Goal: Task Accomplishment & Management: Use online tool/utility

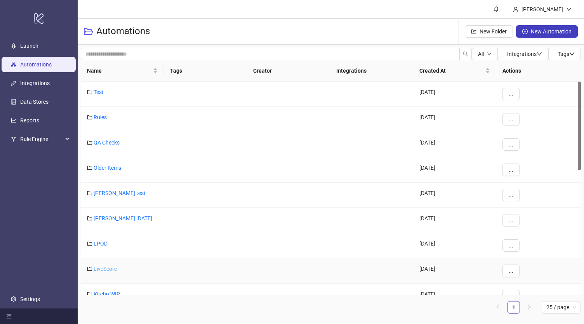
click at [101, 266] on link "LiveScore" at bounding box center [105, 269] width 23 height 6
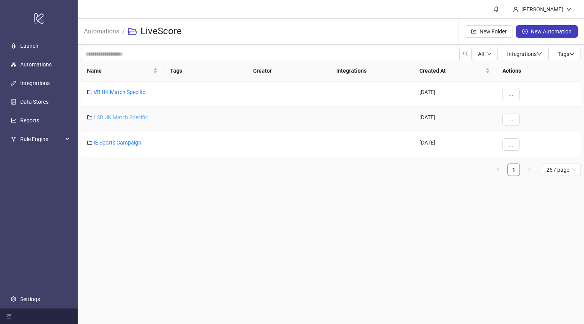
click at [139, 118] on link "LSB UK Match Specific" at bounding box center [121, 117] width 54 height 6
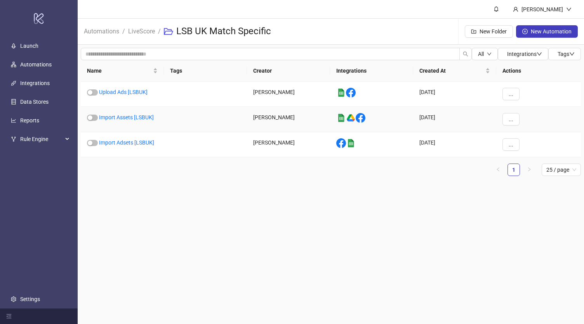
click at [139, 118] on link "Import Assets [LSBUK]" at bounding box center [126, 117] width 55 height 6
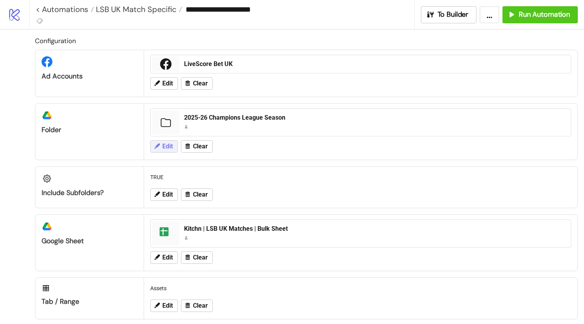
click at [165, 143] on span "Edit" at bounding box center [167, 146] width 10 height 7
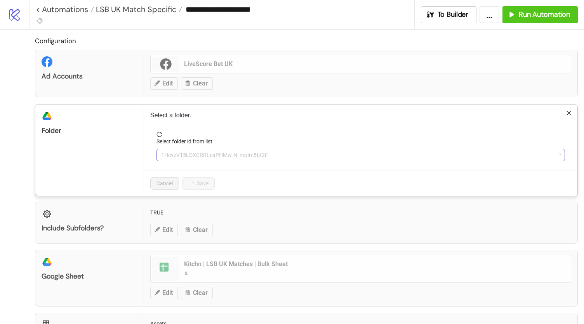
click at [193, 155] on span "1HcvzV15LDXCRRLeaPHMw-N_mpIm5bf2F" at bounding box center [360, 155] width 399 height 12
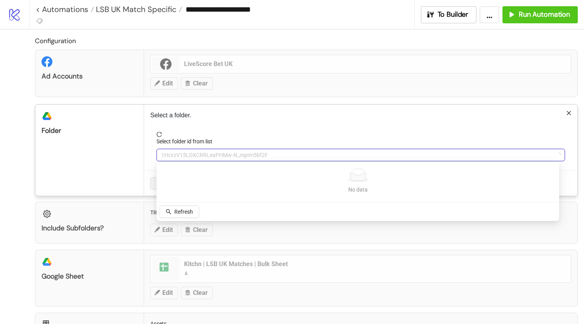
click at [0, 142] on div "**********" at bounding box center [292, 162] width 584 height 324
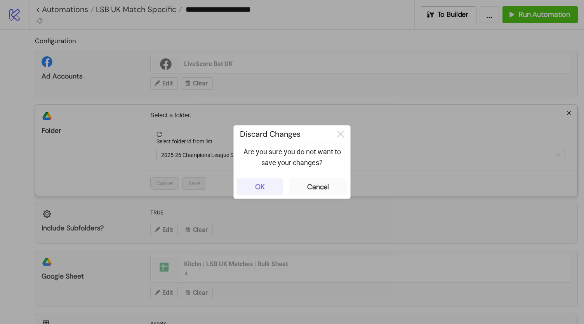
click at [268, 185] on button "OK" at bounding box center [260, 186] width 46 height 17
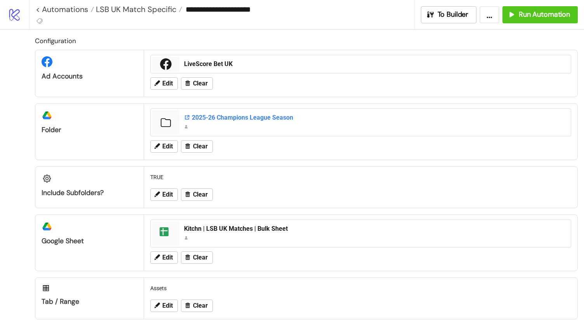
click at [250, 116] on div "2025-26 Champions League Season" at bounding box center [375, 117] width 382 height 9
click at [171, 143] on span "Edit" at bounding box center [167, 146] width 10 height 7
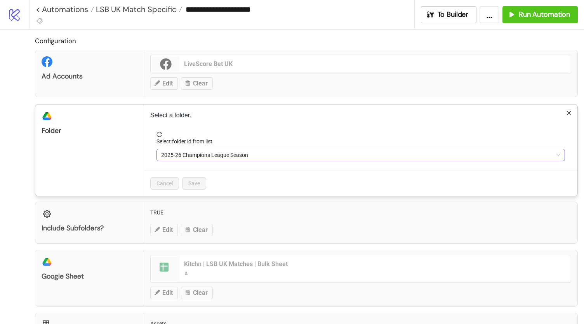
click at [192, 152] on span "2025-26 Champions League Season" at bounding box center [360, 155] width 399 height 12
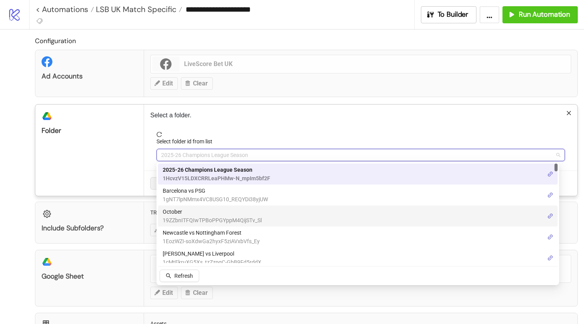
click at [172, 215] on span "October" at bounding box center [212, 211] width 99 height 9
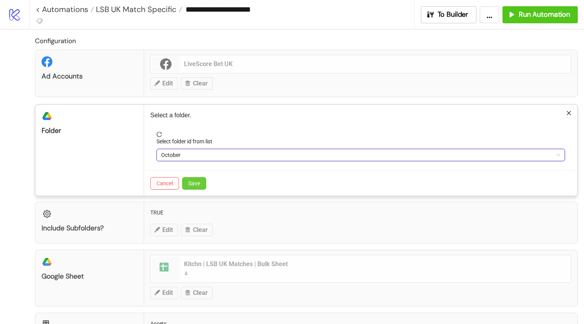
click at [196, 180] on span "Save" at bounding box center [194, 183] width 12 height 6
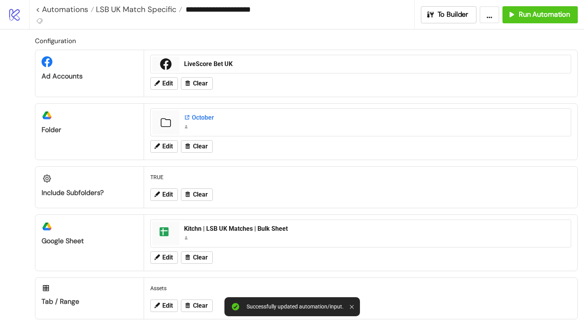
click at [194, 118] on div "October" at bounding box center [375, 117] width 382 height 9
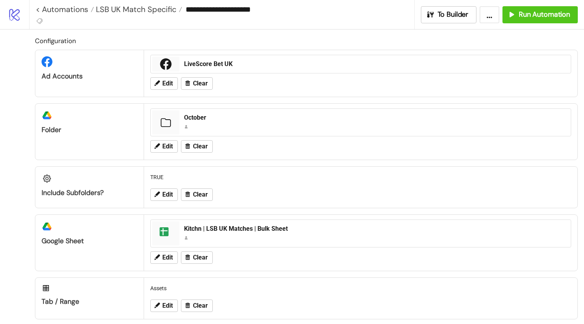
scroll to position [28, 0]
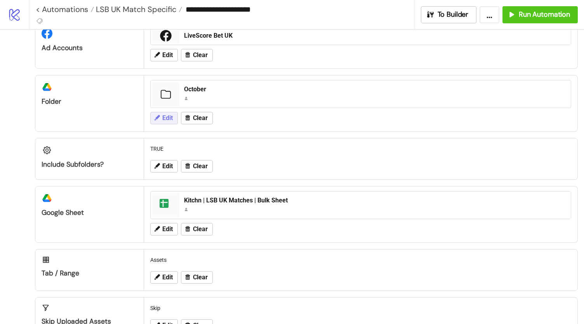
click at [164, 123] on button "Edit" at bounding box center [164, 118] width 28 height 12
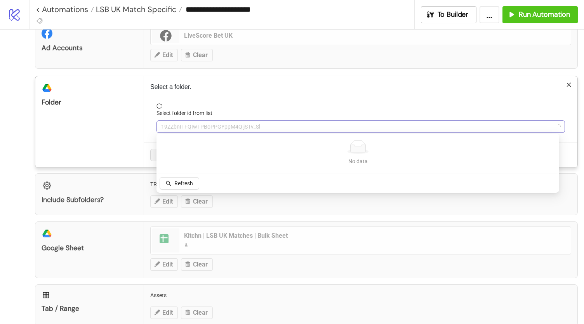
click at [190, 128] on span "19ZZbnITFQIwTPBoPPGYppM4QijSTv_Sl" at bounding box center [360, 127] width 399 height 12
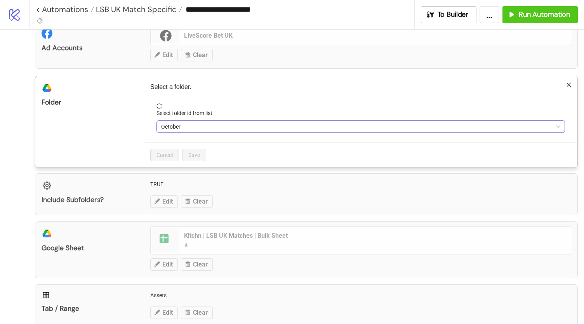
click at [192, 129] on span "October" at bounding box center [360, 127] width 399 height 12
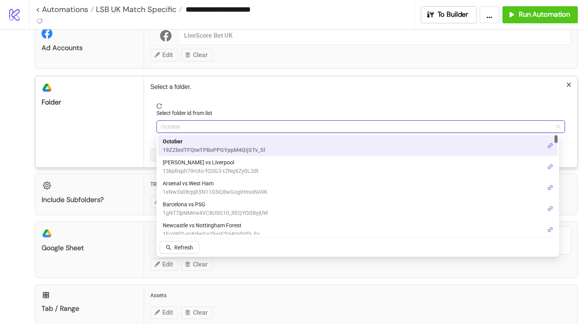
click at [218, 149] on span "19ZZbnITFQIwTPBoPPGYppM4QijSTv_Sl" at bounding box center [214, 150] width 102 height 9
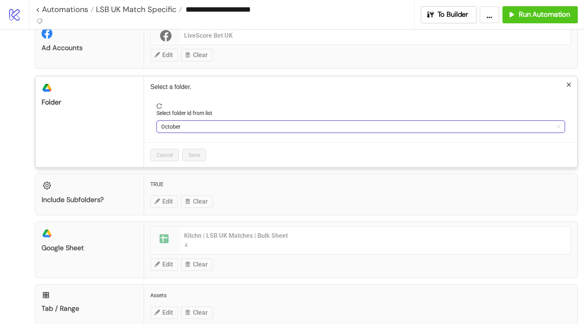
click at [194, 139] on form "Select folder id from list October October" at bounding box center [360, 122] width 421 height 39
click at [194, 126] on span "October" at bounding box center [360, 127] width 399 height 12
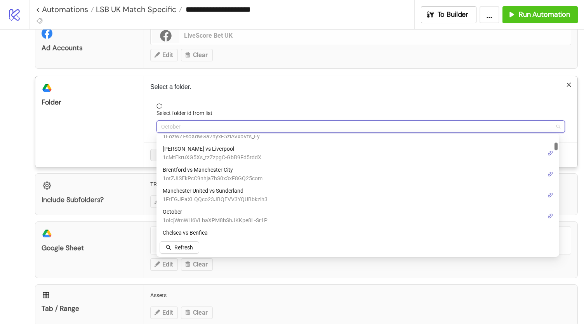
scroll to position [99, 0]
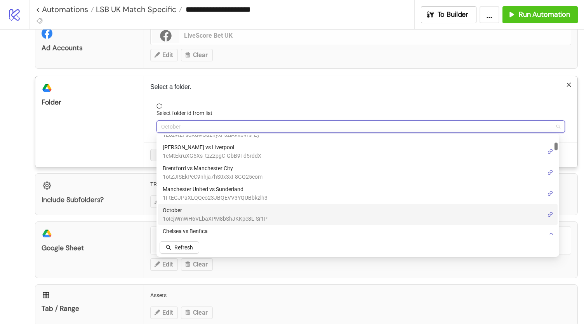
click at [191, 220] on span "1oIcjWmWH6VLbaXPM8bShJKKpe8L-Sr1P" at bounding box center [215, 218] width 105 height 9
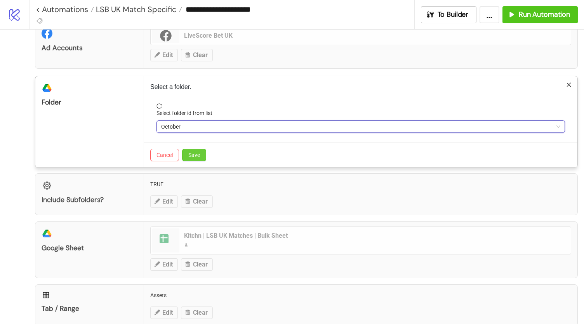
click at [189, 152] on span "Save" at bounding box center [194, 155] width 12 height 6
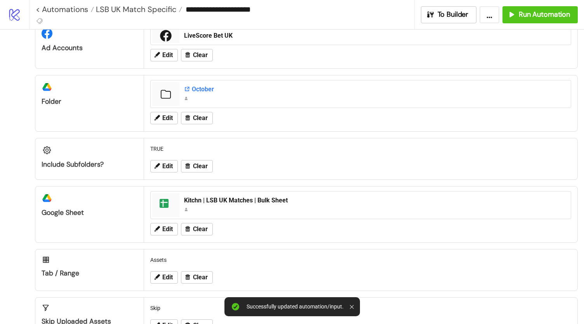
click at [199, 88] on div "October" at bounding box center [375, 89] width 382 height 9
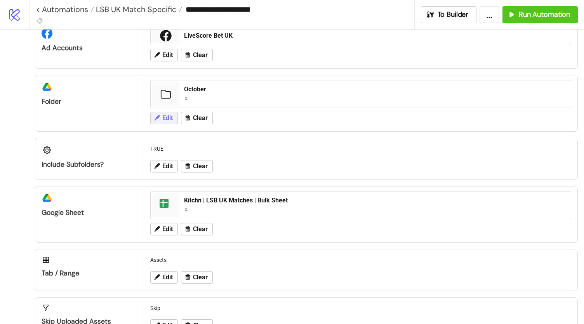
click at [170, 115] on span "Edit" at bounding box center [167, 118] width 10 height 7
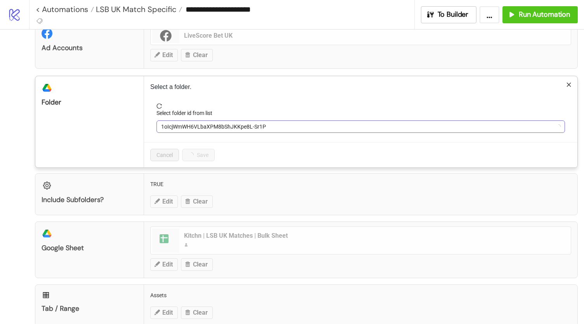
click at [188, 122] on span "1oIcjWmWH6VLbaXPM8bShJKKpe8L-Sr1P" at bounding box center [360, 127] width 399 height 12
click at [200, 125] on span "October" at bounding box center [360, 127] width 399 height 12
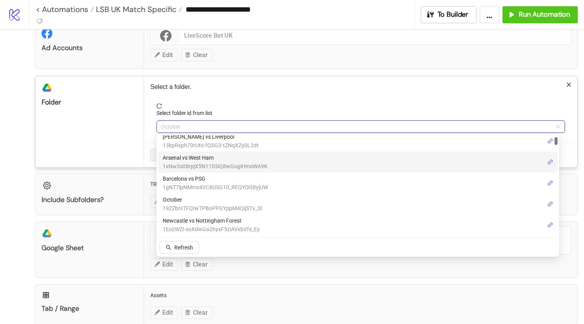
scroll to position [26, 0]
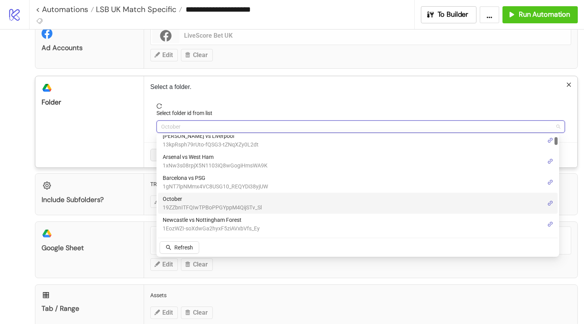
click at [210, 205] on span "19ZZbnITFQIwTPBoPPGYppM4QijSTv_Sl" at bounding box center [212, 207] width 99 height 9
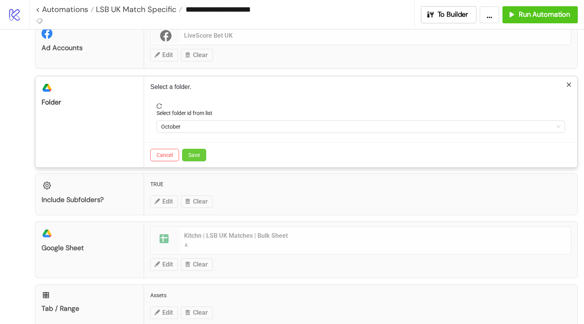
click at [196, 154] on span "Save" at bounding box center [194, 155] width 12 height 6
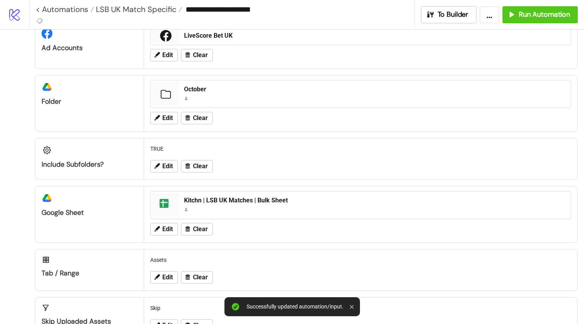
click at [193, 83] on div "October" at bounding box center [375, 94] width 388 height 24
click at [195, 87] on div "October" at bounding box center [375, 89] width 382 height 9
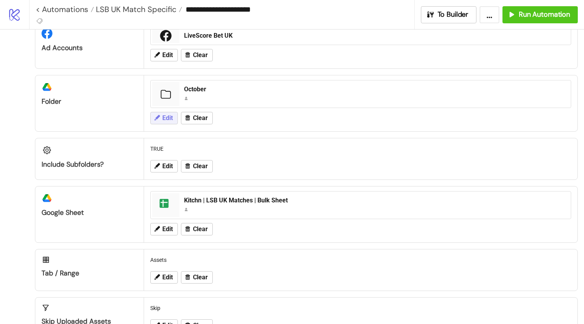
click at [168, 118] on span "Edit" at bounding box center [167, 118] width 10 height 7
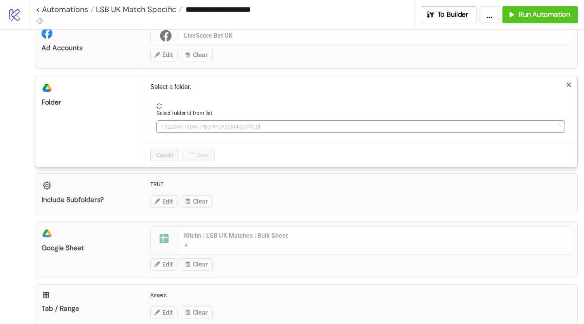
click at [201, 127] on span "19ZZbnITFQIwTPBoPPGYppM4QijSTv_Sl" at bounding box center [360, 127] width 399 height 12
click at [204, 125] on span "October" at bounding box center [360, 127] width 399 height 12
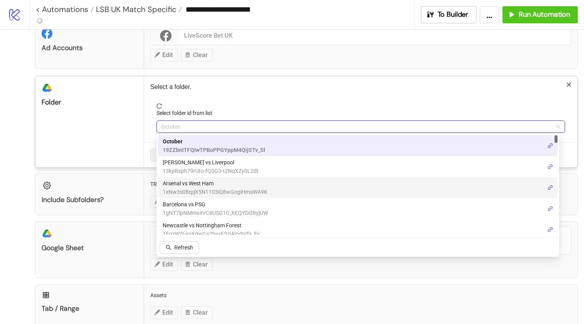
click at [207, 191] on span "1xNw3s08rpjX5N1103iQ8wGogiHmsWA9K" at bounding box center [215, 191] width 105 height 9
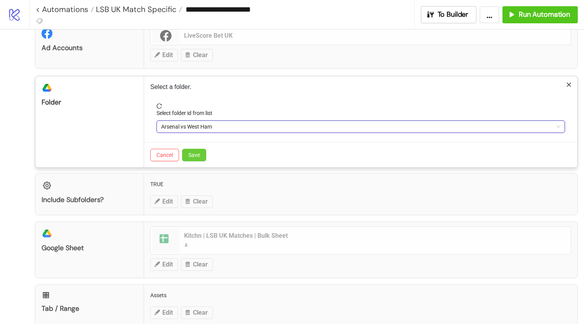
click at [192, 152] on span "Save" at bounding box center [194, 155] width 12 height 6
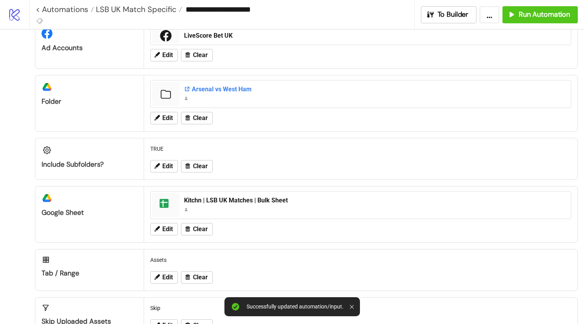
click at [209, 89] on div "Arsenal vs West Ham" at bounding box center [375, 89] width 382 height 9
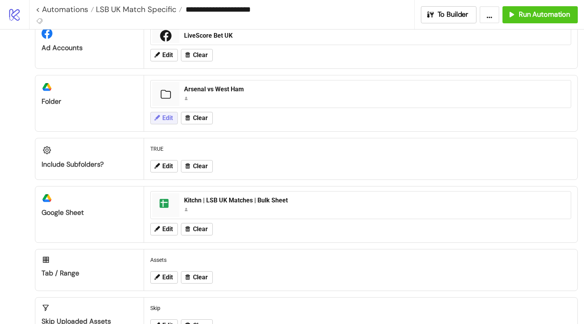
click at [167, 118] on span "Edit" at bounding box center [167, 118] width 10 height 7
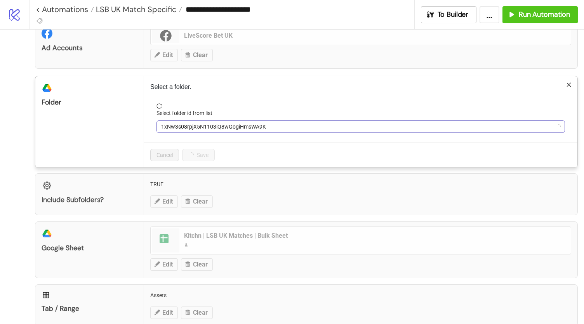
click at [195, 127] on span "1xNw3s08rpjX5N1103iQ8wGogiHmsWA9K" at bounding box center [360, 127] width 399 height 12
click at [204, 122] on span "Arsenal vs West Ham" at bounding box center [360, 127] width 399 height 12
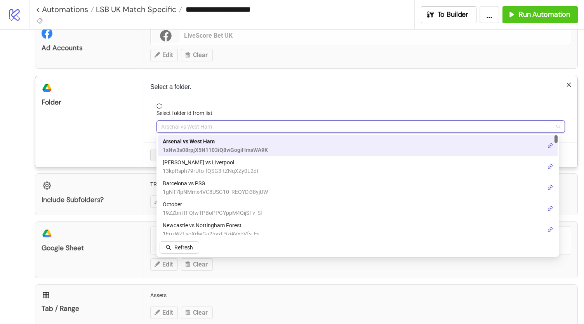
click at [0, 153] on div "Configuration Ad Accounts LiveScore Bet UK Edit Clear platform/google_drive Fol…" at bounding box center [292, 193] width 584 height 385
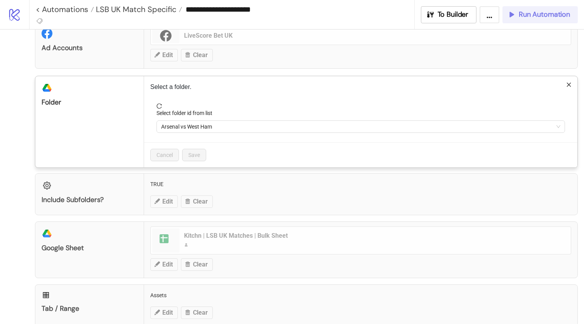
click at [564, 12] on div "**********" at bounding box center [292, 162] width 584 height 324
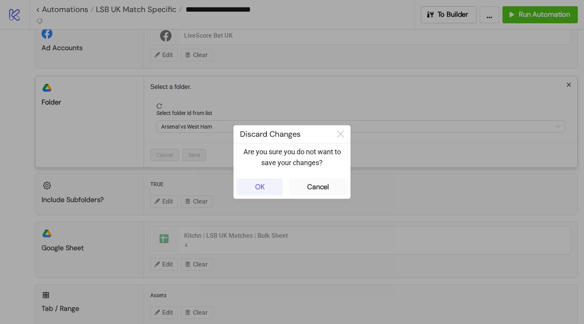
click at [249, 189] on button "OK" at bounding box center [260, 186] width 46 height 17
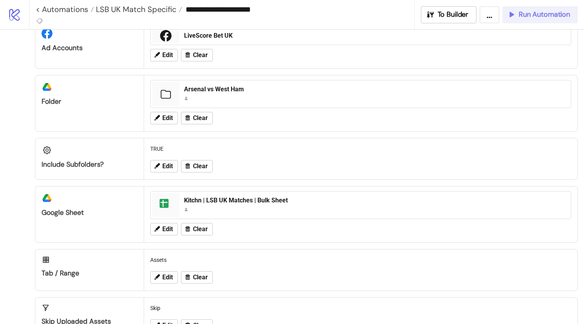
click at [522, 14] on span "Run Automation" at bounding box center [544, 14] width 51 height 9
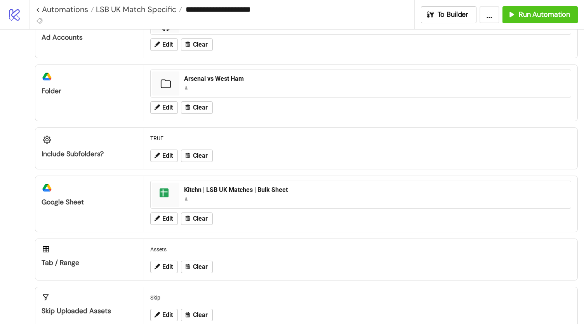
scroll to position [0, 0]
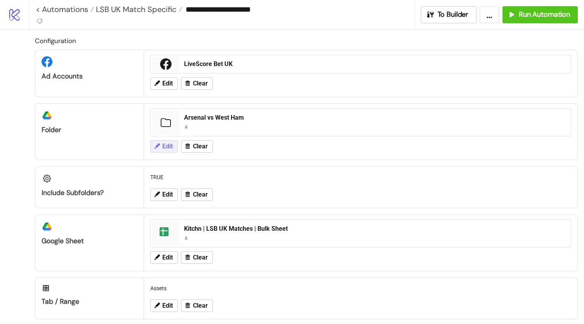
click at [165, 148] on span "Edit" at bounding box center [167, 146] width 10 height 7
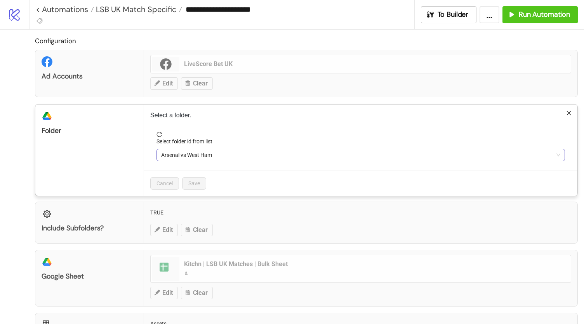
click at [185, 157] on span "Arsenal vs West Ham" at bounding box center [360, 155] width 399 height 12
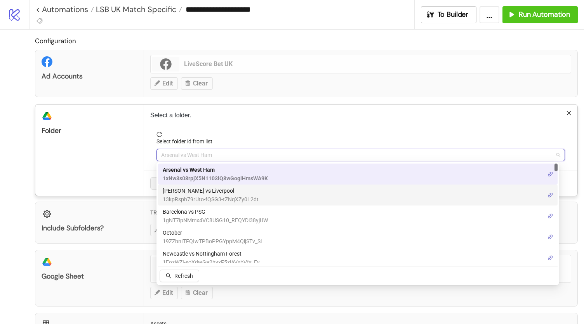
click at [210, 194] on span "[PERSON_NAME] vs Liverpool" at bounding box center [211, 190] width 96 height 9
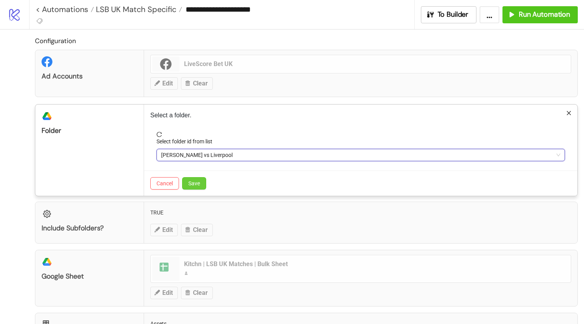
click at [199, 182] on span "Save" at bounding box center [194, 183] width 12 height 6
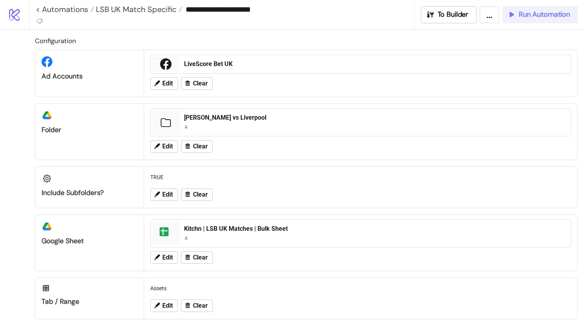
click at [517, 13] on div "Run Automation" at bounding box center [538, 14] width 63 height 9
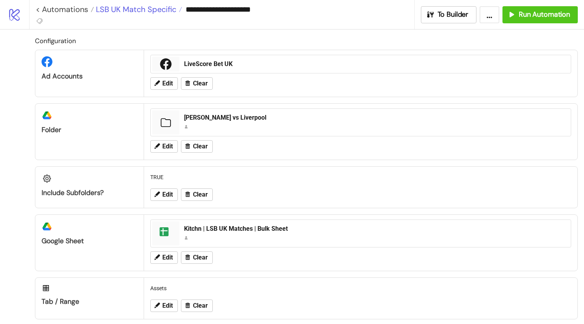
click at [138, 10] on span "LSB UK Match Specific" at bounding box center [135, 9] width 82 height 10
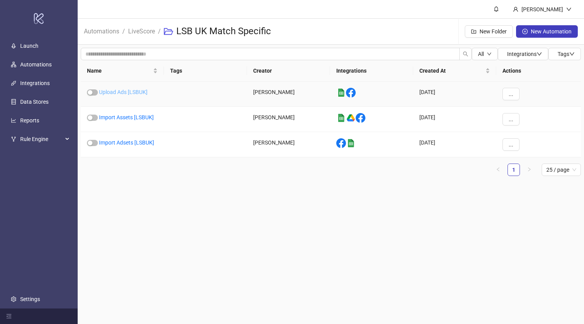
click at [129, 90] on link "Upload Ads [LSBUK]" at bounding box center [123, 92] width 49 height 6
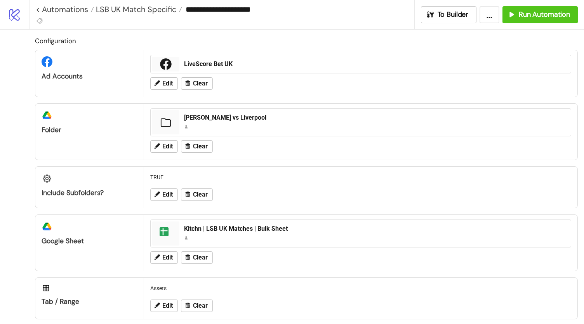
type input "**********"
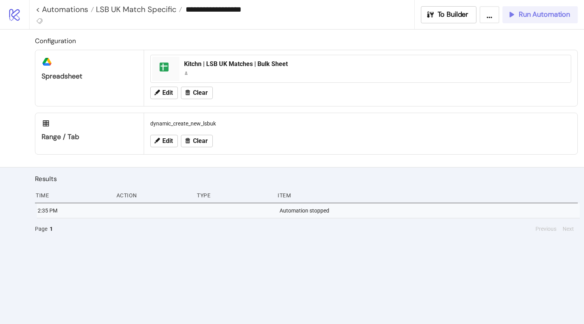
click at [543, 14] on span "Run Automation" at bounding box center [544, 14] width 51 height 9
